Goal: Task Accomplishment & Management: Complete application form

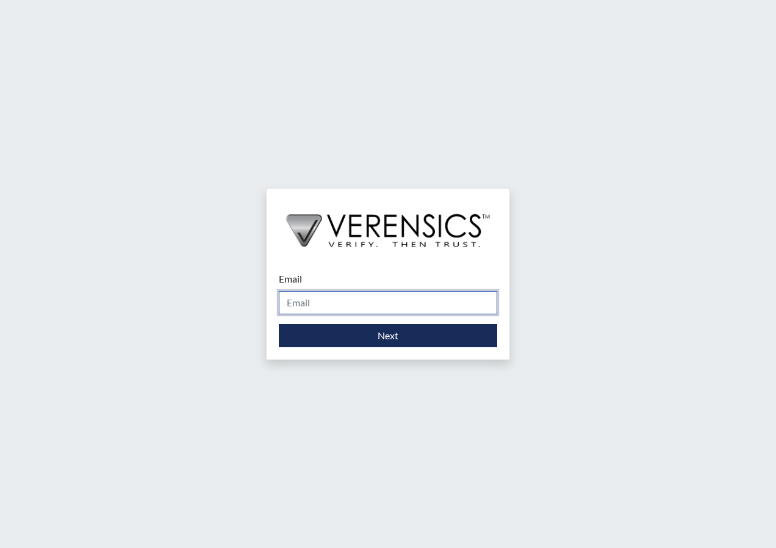
click at [348, 311] on input "Email" at bounding box center [388, 302] width 218 height 23
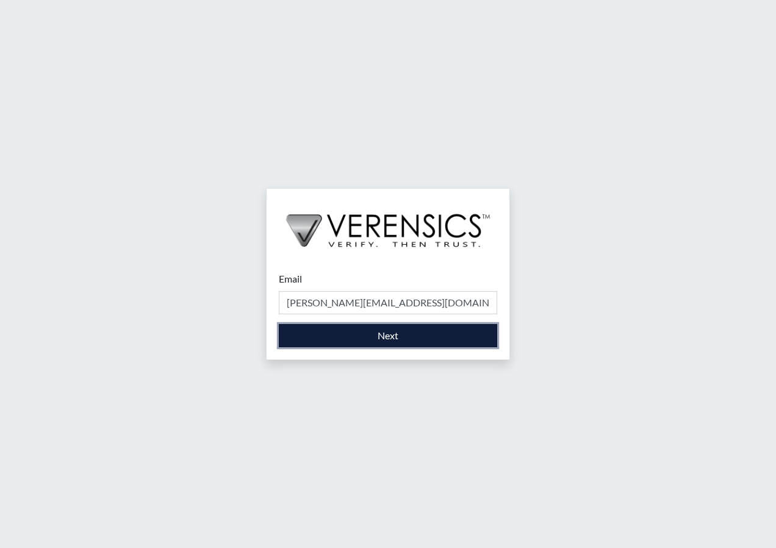
click at [347, 344] on button "Next" at bounding box center [388, 335] width 218 height 23
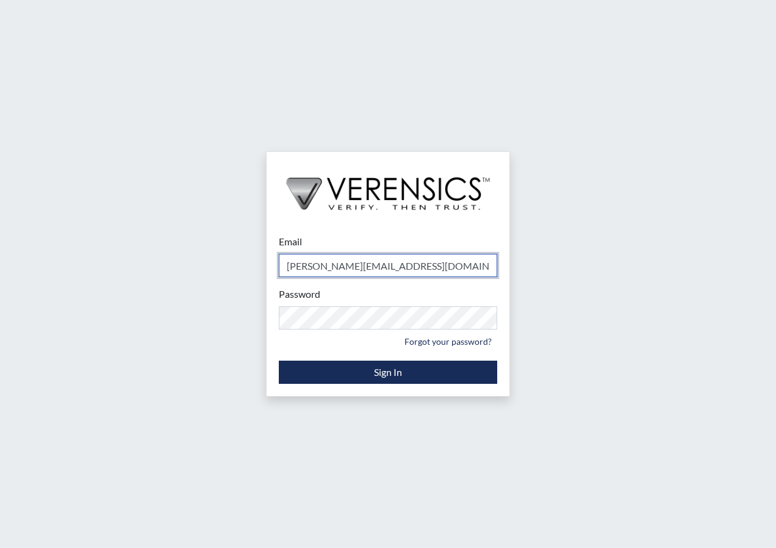
type input "[PERSON_NAME][EMAIL_ADDRESS][PERSON_NAME][DOMAIN_NAME]"
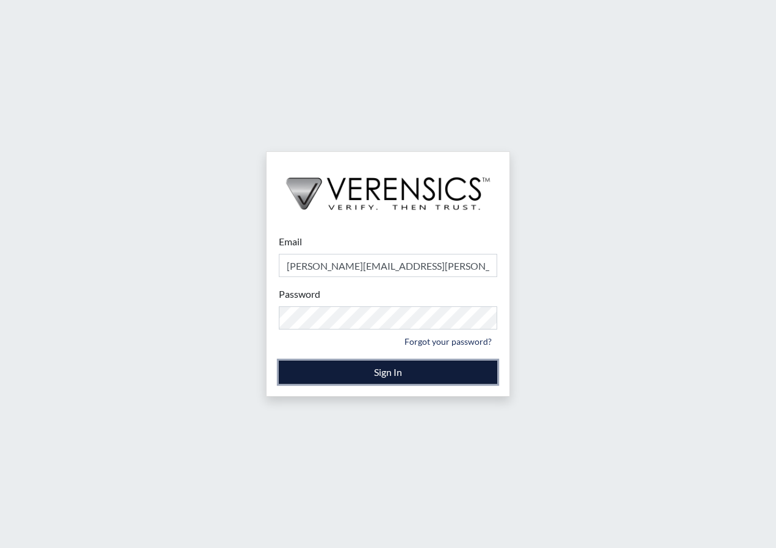
click at [384, 367] on button "Sign In" at bounding box center [388, 372] width 218 height 23
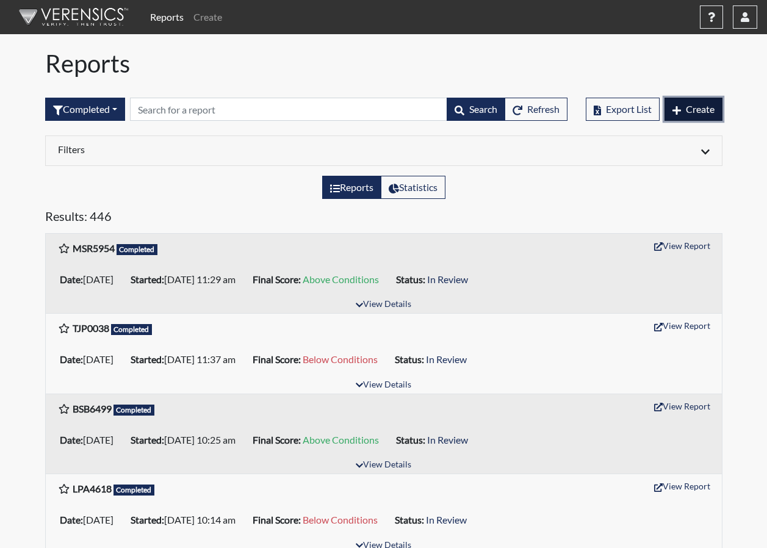
click at [706, 116] on button "Create" at bounding box center [694, 109] width 58 height 23
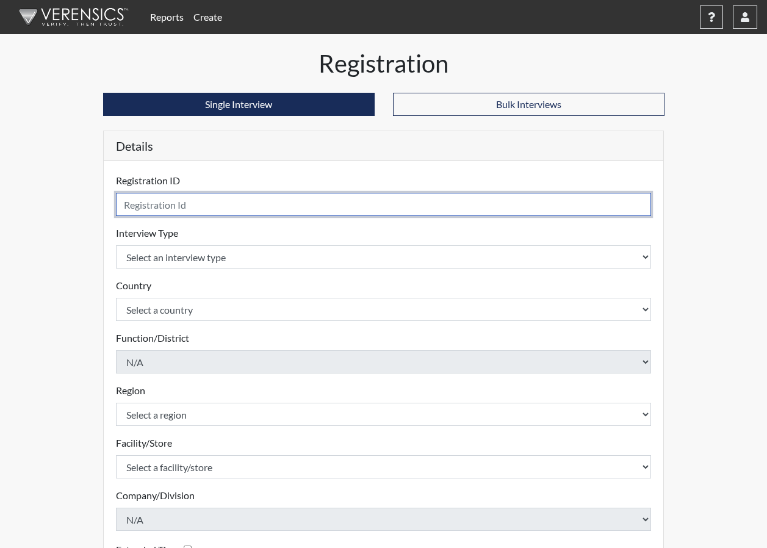
click at [342, 202] on input "text" at bounding box center [384, 204] width 536 height 23
click at [177, 196] on input "text" at bounding box center [384, 204] width 536 height 23
type input "AEG5048"
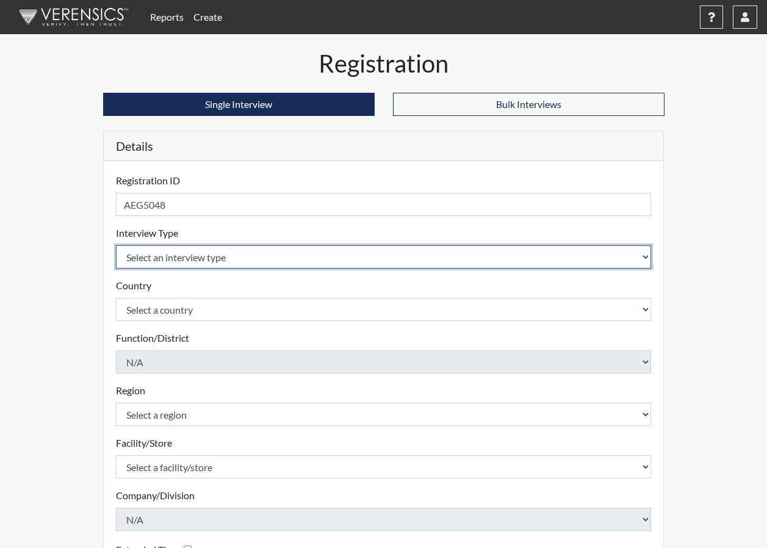
click at [216, 263] on select "Select an interview type Corrections Pre-Employment" at bounding box center [384, 256] width 536 height 23
select select "ff733e93-e1bf-11ea-9c9f-0eff0cf7eb8f"
click at [116, 245] on select "Select an interview type Corrections Pre-Employment" at bounding box center [384, 256] width 536 height 23
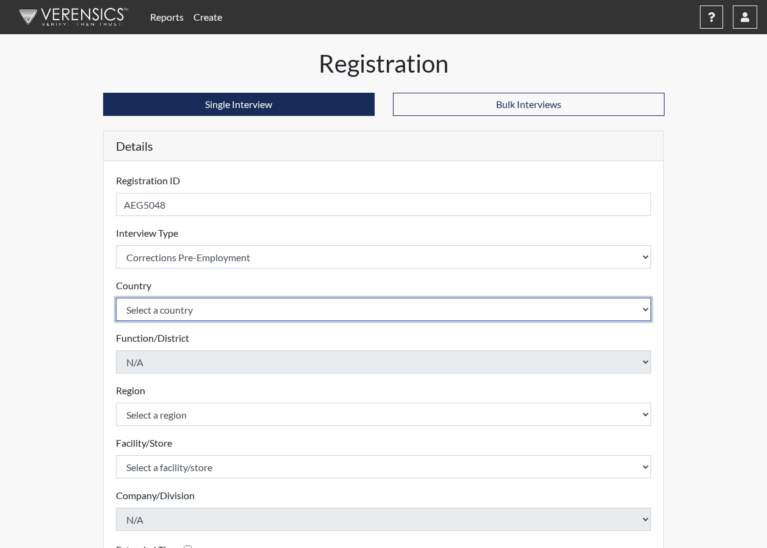
click at [207, 308] on select "Select a country [GEOGRAPHIC_DATA] [GEOGRAPHIC_DATA]" at bounding box center [384, 309] width 536 height 23
select select "united-states-of-[GEOGRAPHIC_DATA]"
click at [116, 298] on select "Select a country [GEOGRAPHIC_DATA] [GEOGRAPHIC_DATA]" at bounding box center [384, 309] width 536 height 23
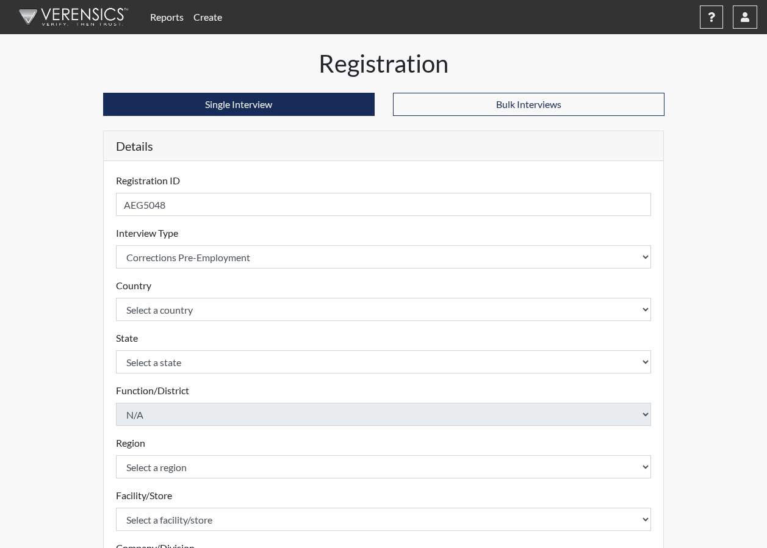
drag, startPoint x: 69, startPoint y: 327, endPoint x: 101, endPoint y: 339, distance: 33.8
click at [79, 330] on div "Registration Single Interview Bulk Interviews Details Registration ID AEG5048 P…" at bounding box center [384, 394] width 696 height 690
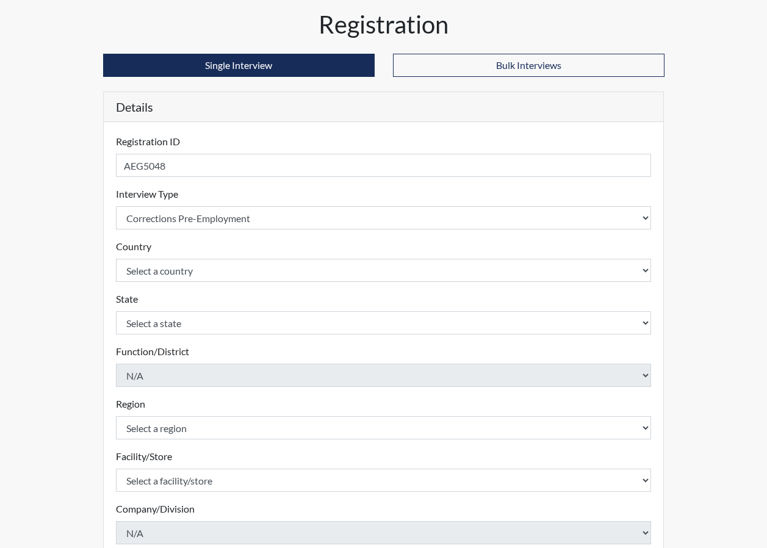
scroll to position [61, 0]
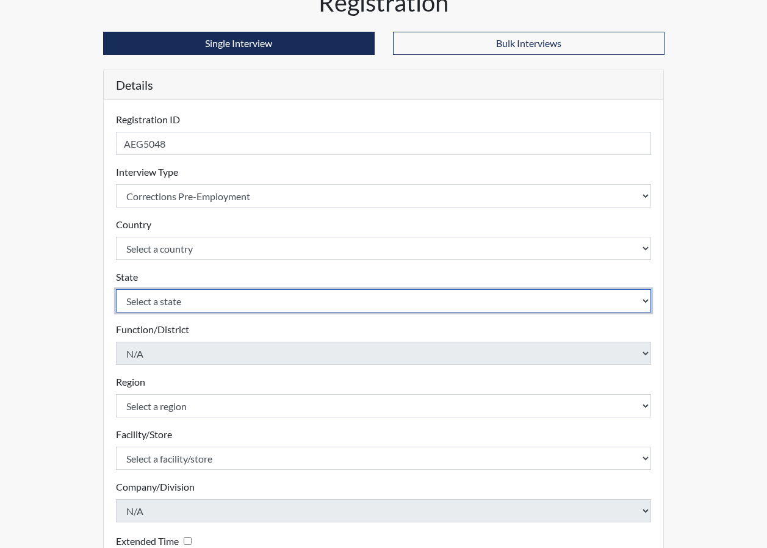
drag, startPoint x: 197, startPoint y: 303, endPoint x: 201, endPoint y: 311, distance: 9.0
click at [197, 303] on select "Select a state [US_STATE] [US_STATE] [US_STATE] [US_STATE] [US_STATE] [US_STATE…" at bounding box center [384, 300] width 536 height 23
select select "GA"
click at [116, 289] on select "Select a state [US_STATE] [US_STATE] [US_STATE] [US_STATE] [US_STATE] [US_STATE…" at bounding box center [384, 300] width 536 height 23
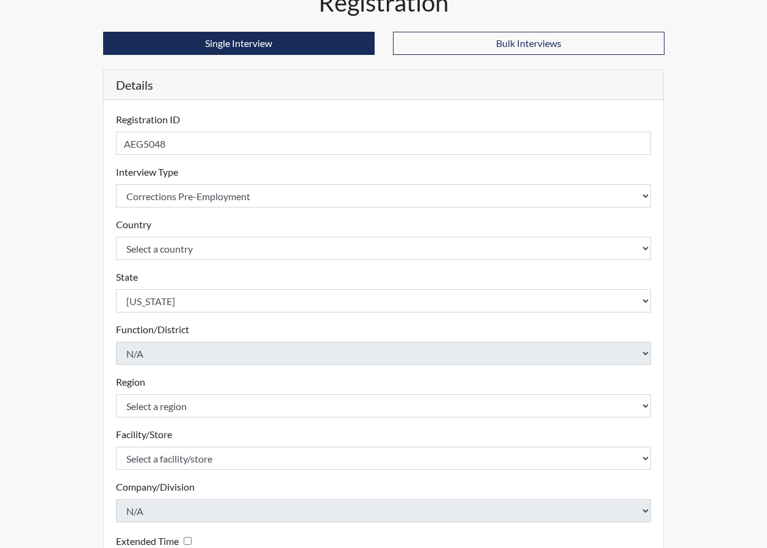
drag, startPoint x: 3, startPoint y: 353, endPoint x: 26, endPoint y: 353, distance: 22.6
click at [4, 353] on div "Reports Create Help Center × Verensics Best Practices How to successfully use t…" at bounding box center [383, 308] width 767 height 739
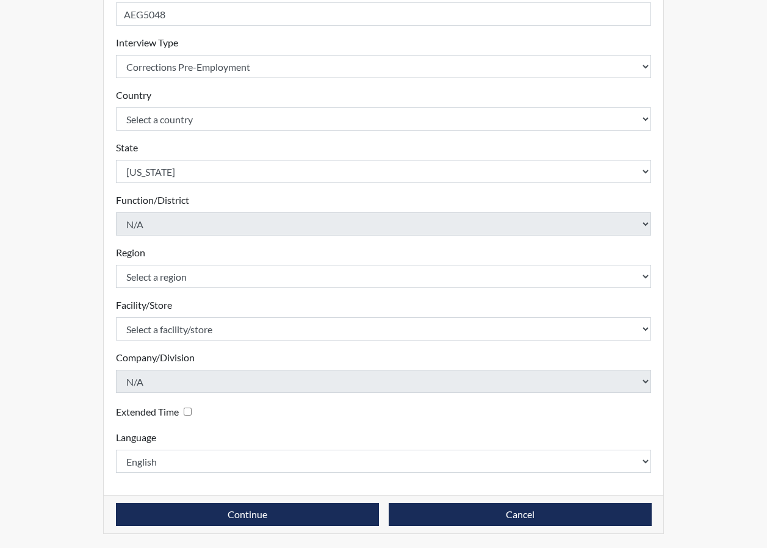
scroll to position [191, 0]
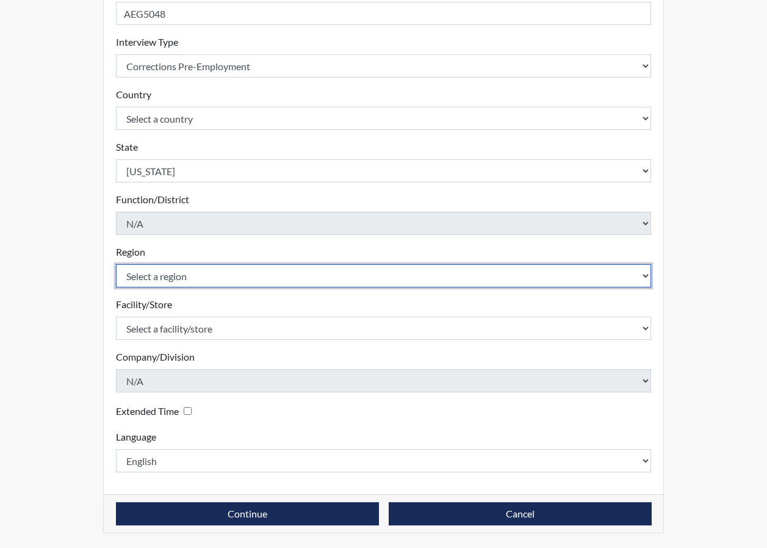
click at [216, 282] on select "Select a region [GEOGRAPHIC_DATA]" at bounding box center [384, 275] width 536 height 23
select select "8bdab1f8-09d2-48bf-ae6d-f2dae3084107"
click at [116, 264] on select "Select a region [GEOGRAPHIC_DATA]" at bounding box center [384, 275] width 536 height 23
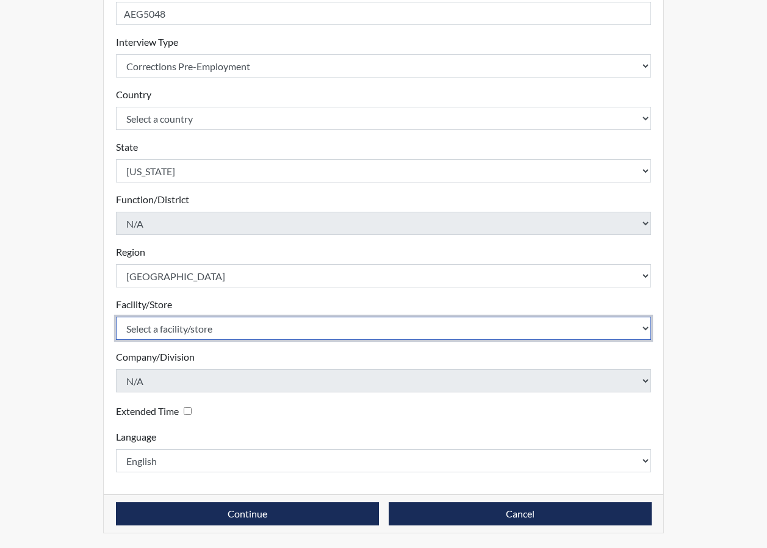
click at [198, 319] on select "Select a facility/store [PERSON_NAME]" at bounding box center [384, 328] width 536 height 23
click at [200, 328] on select "Select a facility/store [PERSON_NAME]" at bounding box center [384, 328] width 536 height 23
click at [200, 331] on select "Select a facility/store [PERSON_NAME]" at bounding box center [384, 328] width 536 height 23
select select "bcfceb28-1b88-452b-bb93-1e952c28694e"
click at [116, 317] on select "Select a facility/store [PERSON_NAME]" at bounding box center [384, 328] width 536 height 23
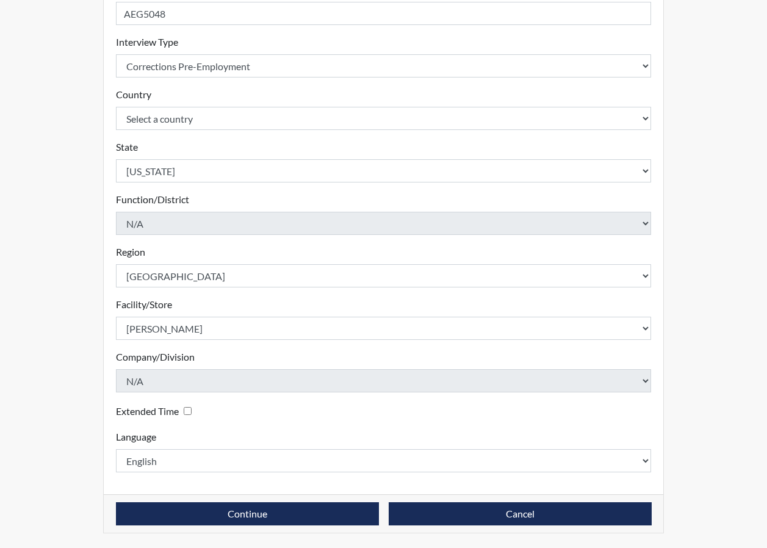
click at [15, 386] on div "Reports Create Help Center × Verensics Best Practices How to successfully use t…" at bounding box center [383, 178] width 767 height 739
click at [280, 500] on div "Continue Cancel" at bounding box center [384, 513] width 560 height 38
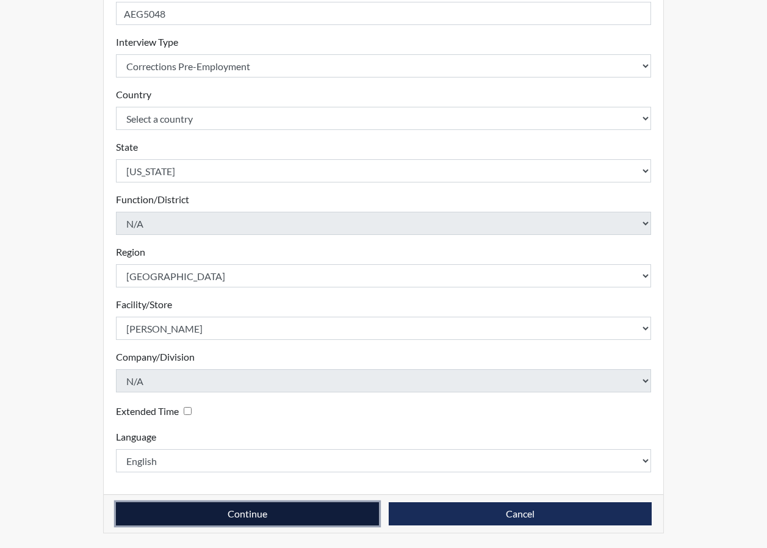
click at [291, 506] on button "Continue" at bounding box center [247, 513] width 263 height 23
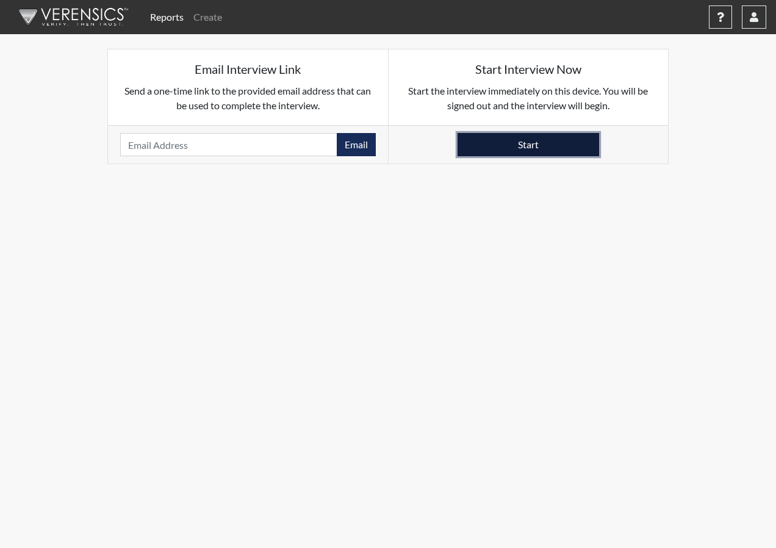
click at [538, 146] on button "Start" at bounding box center [529, 144] width 142 height 23
